Goal: Navigation & Orientation: Understand site structure

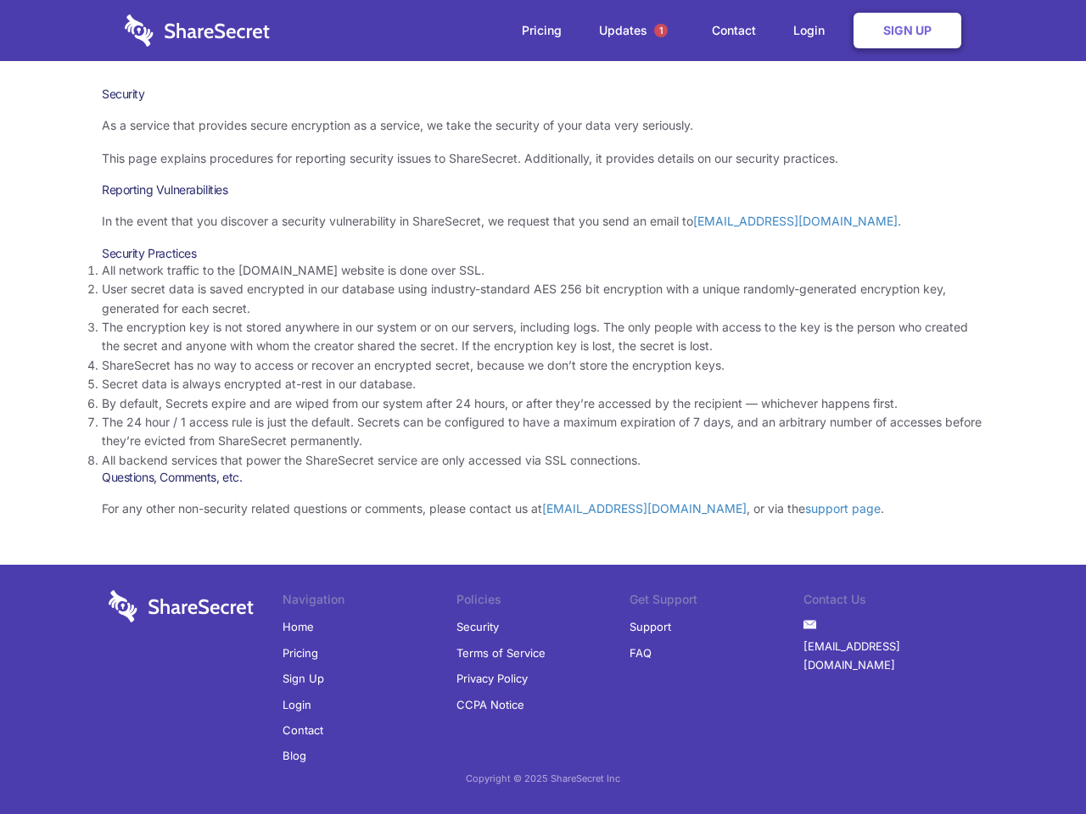
click at [543, 407] on li "By default, Secrets expire and are wiped from our system after 24 hours, or aft…" at bounding box center [543, 403] width 882 height 19
click at [661, 31] on span "1" at bounding box center [661, 31] width 14 height 14
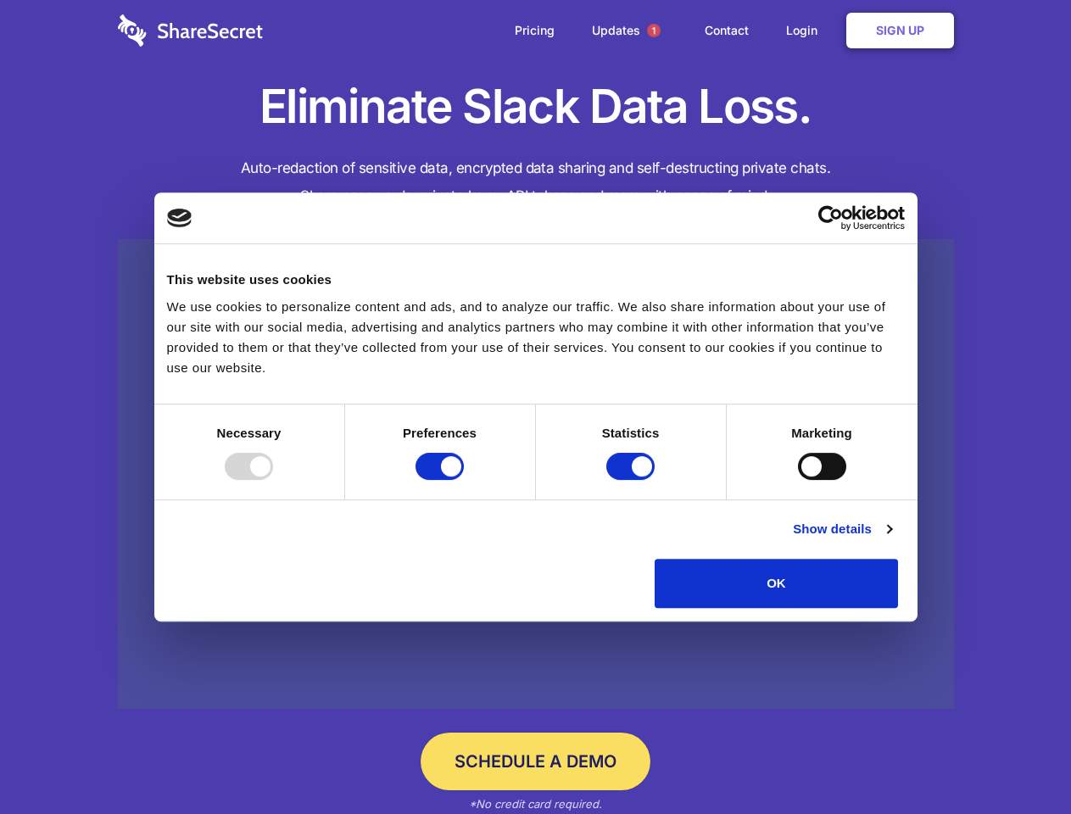
click at [273, 480] on div at bounding box center [249, 466] width 48 height 27
click at [464, 480] on input "Preferences" at bounding box center [440, 466] width 48 height 27
checkbox input "false"
click at [633, 480] on input "Statistics" at bounding box center [631, 466] width 48 height 27
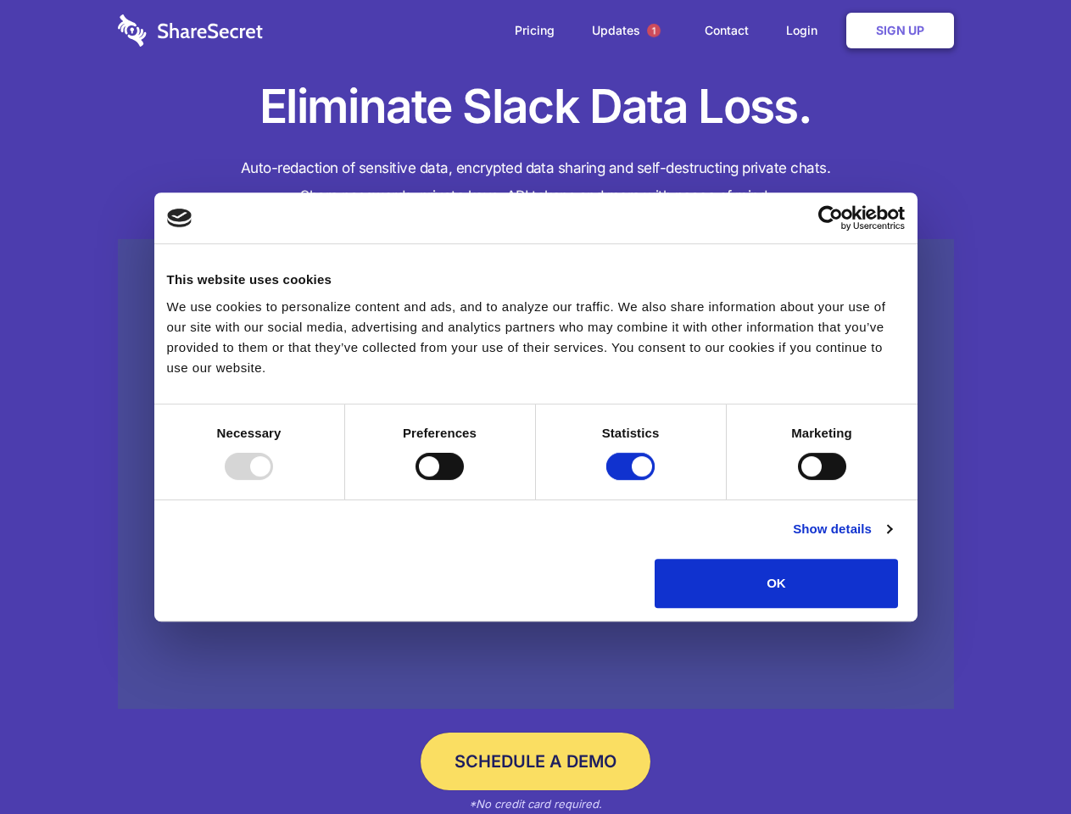
checkbox input "false"
click at [798, 480] on input "Marketing" at bounding box center [822, 466] width 48 height 27
checkbox input "true"
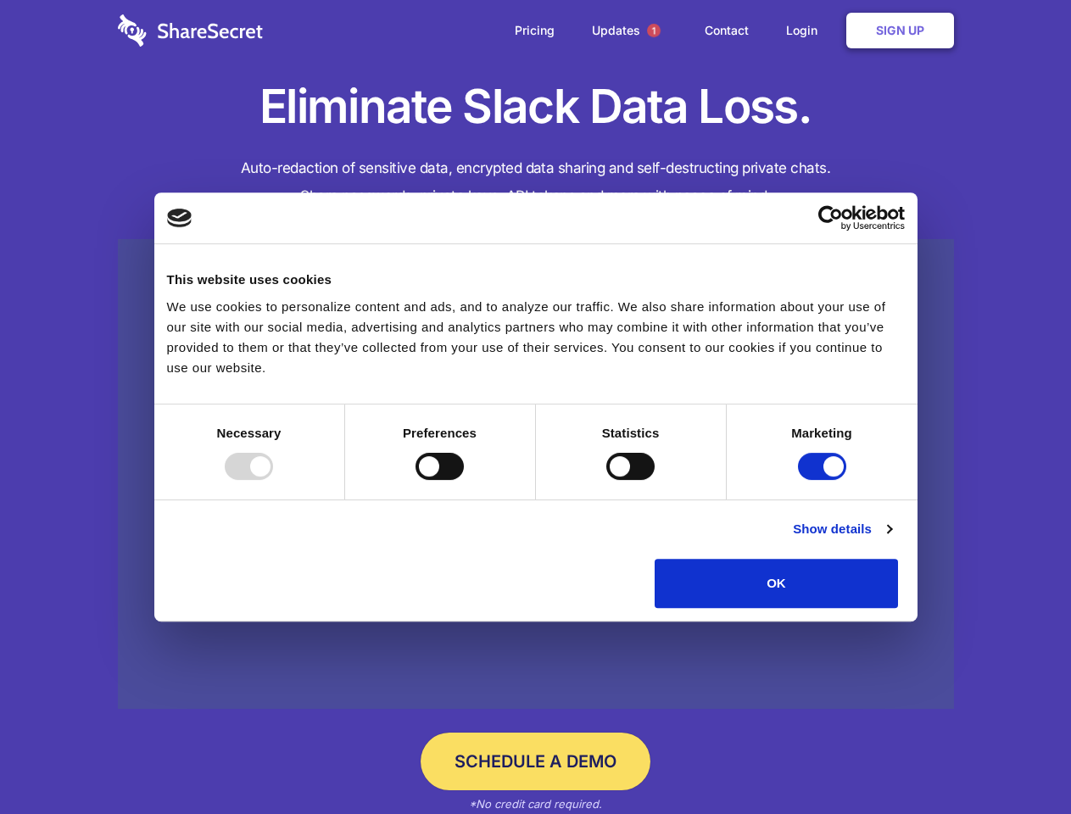
click at [892, 540] on link "Show details" at bounding box center [842, 529] width 98 height 20
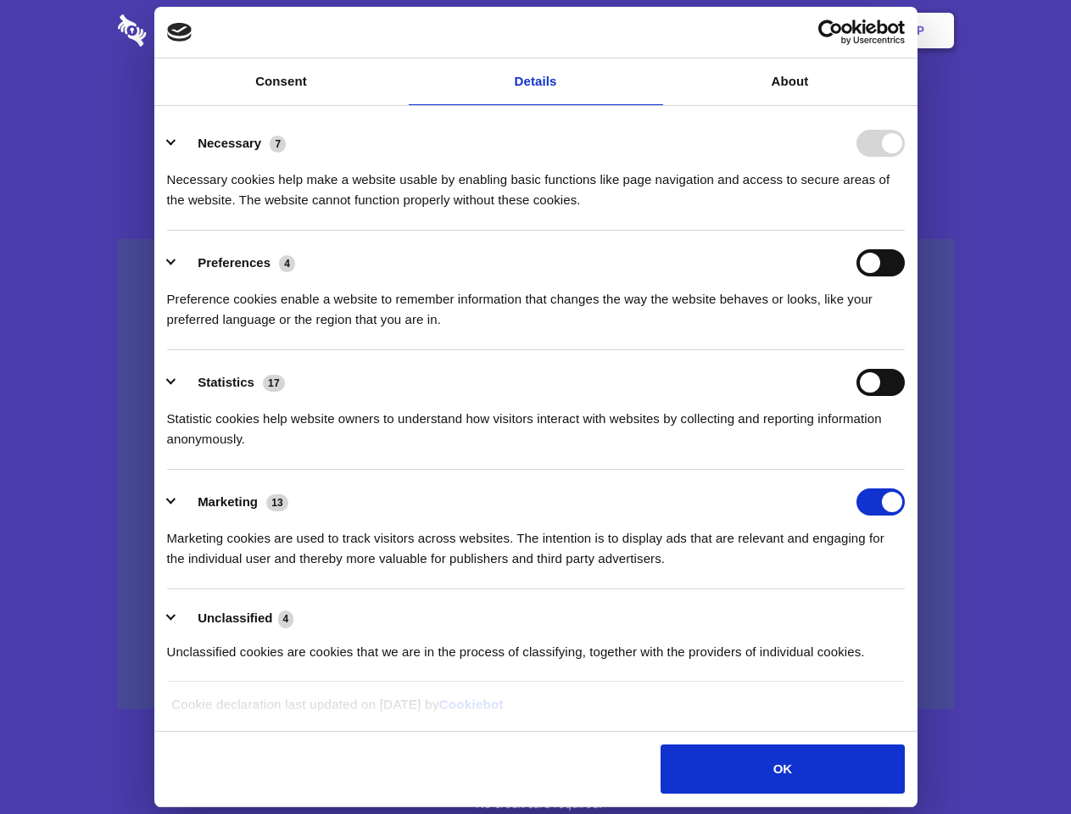
click at [905, 231] on li "Necessary 7 Necessary cookies help make a website usable by enabling basic func…" at bounding box center [536, 171] width 738 height 120
